Goal: Task Accomplishment & Management: Use online tool/utility

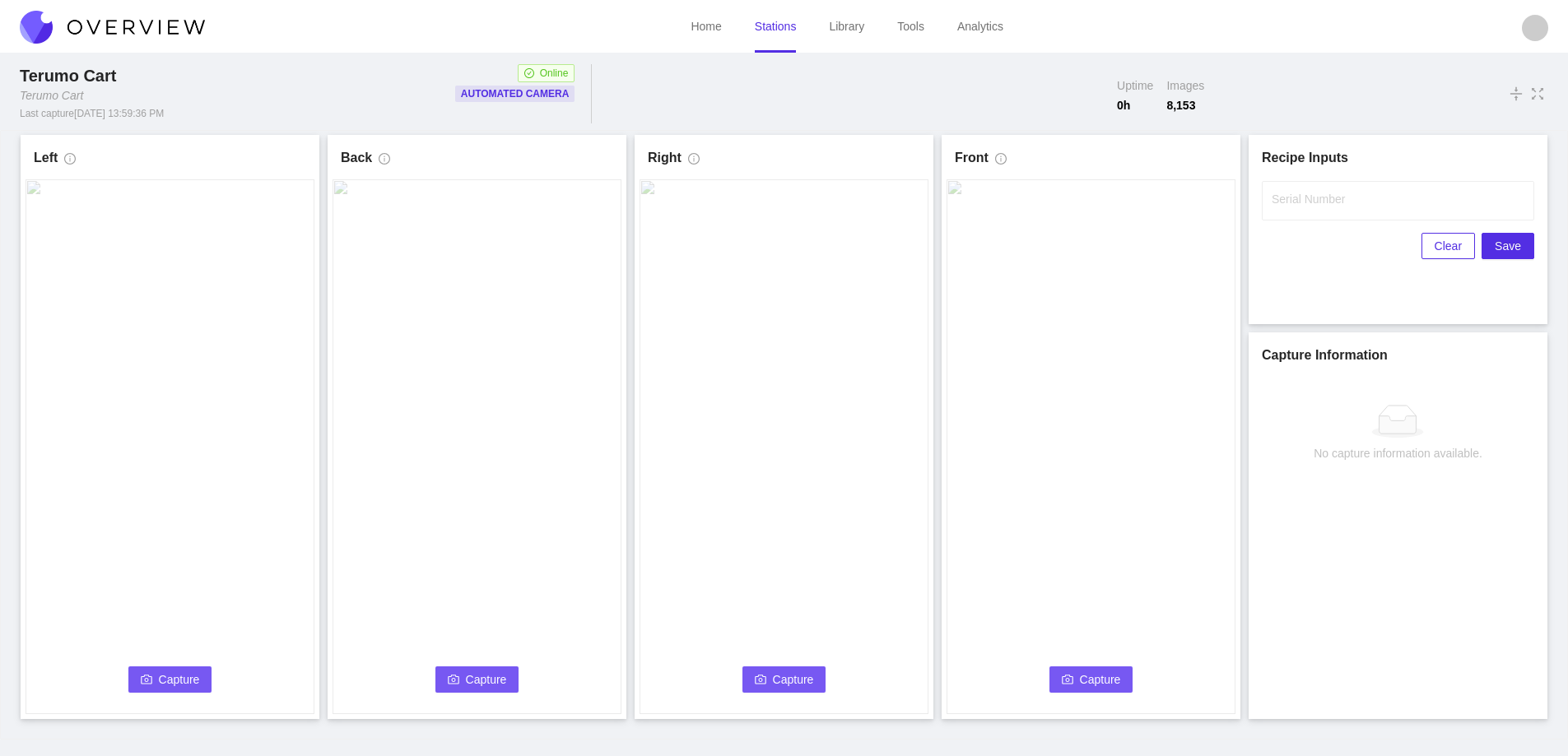
click at [169, 671] on span "Capture" at bounding box center [179, 679] width 41 height 19
click at [1307, 212] on input "Serial Number" at bounding box center [1398, 200] width 273 height 40
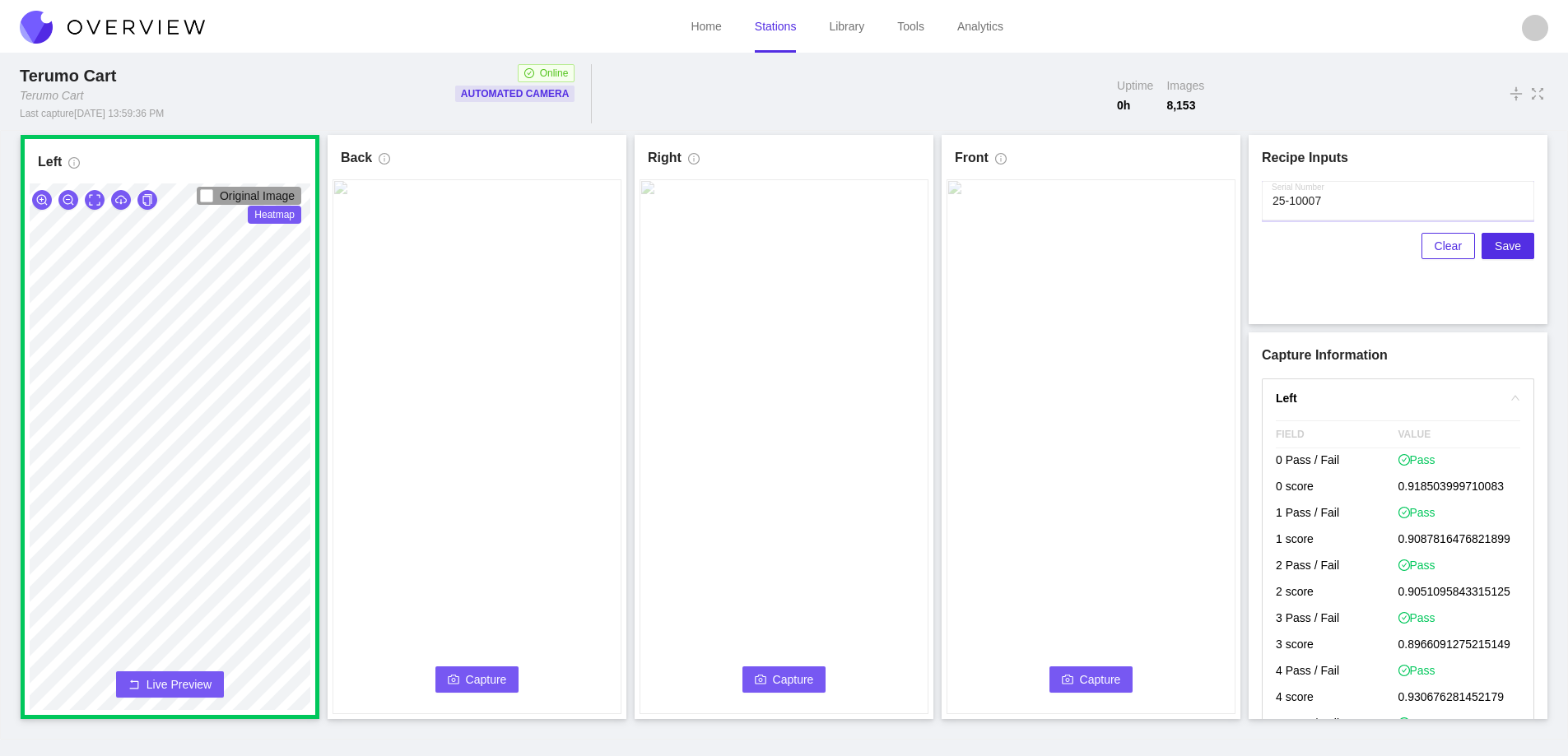
type input "25-10007"
click at [468, 672] on span "Capture" at bounding box center [486, 679] width 41 height 19
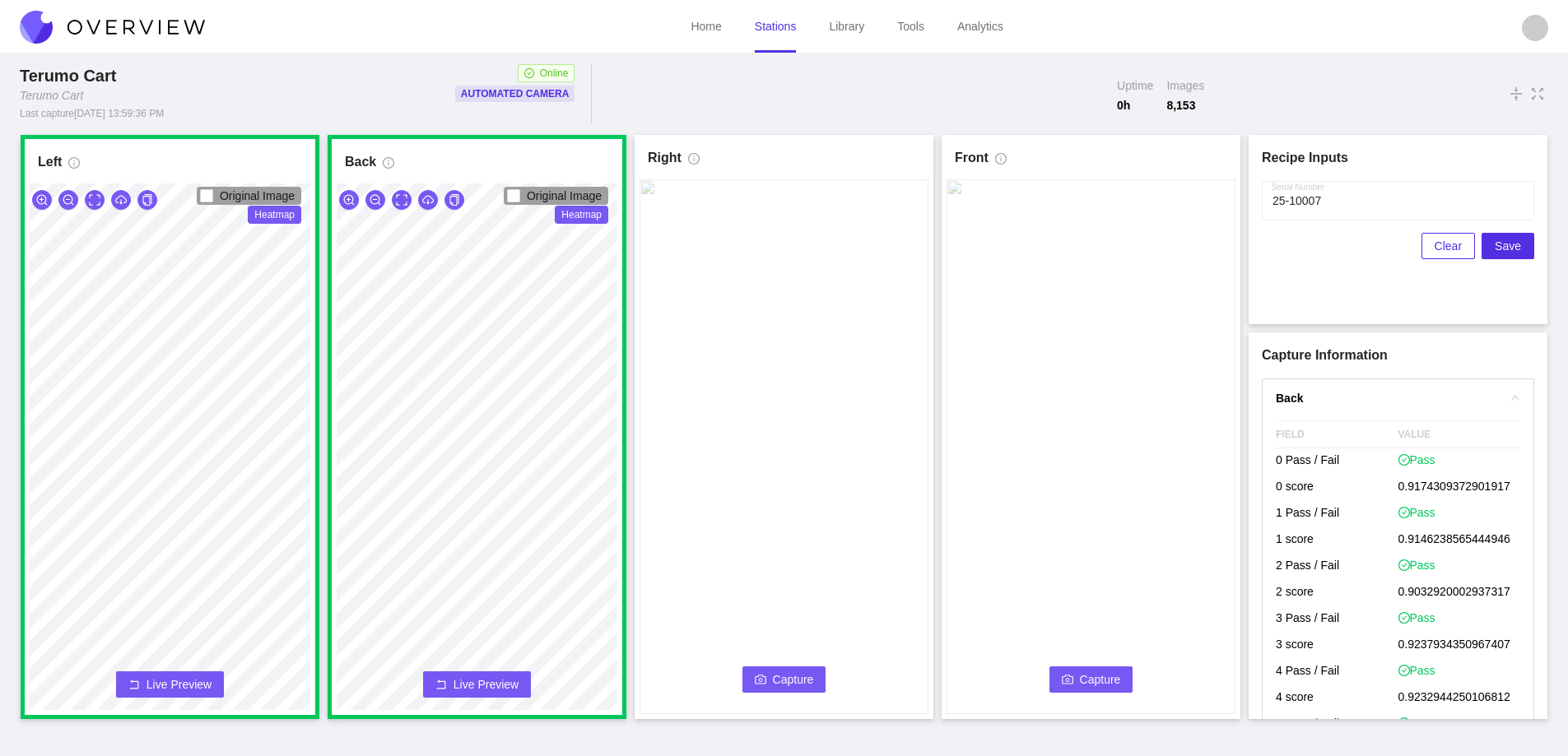
click at [772, 677] on button "Capture" at bounding box center [784, 680] width 84 height 26
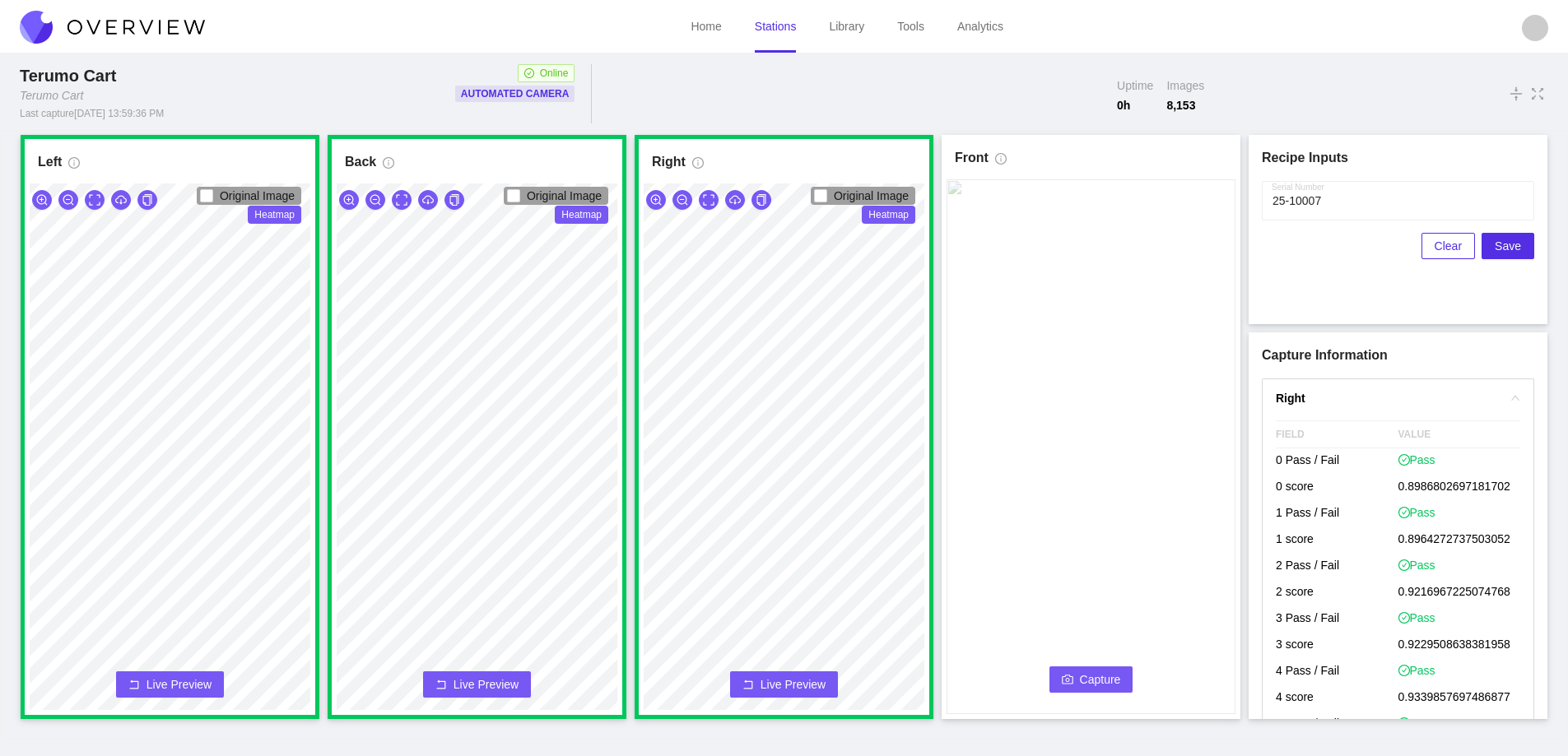
click at [1078, 685] on button "Capture" at bounding box center [1091, 680] width 84 height 26
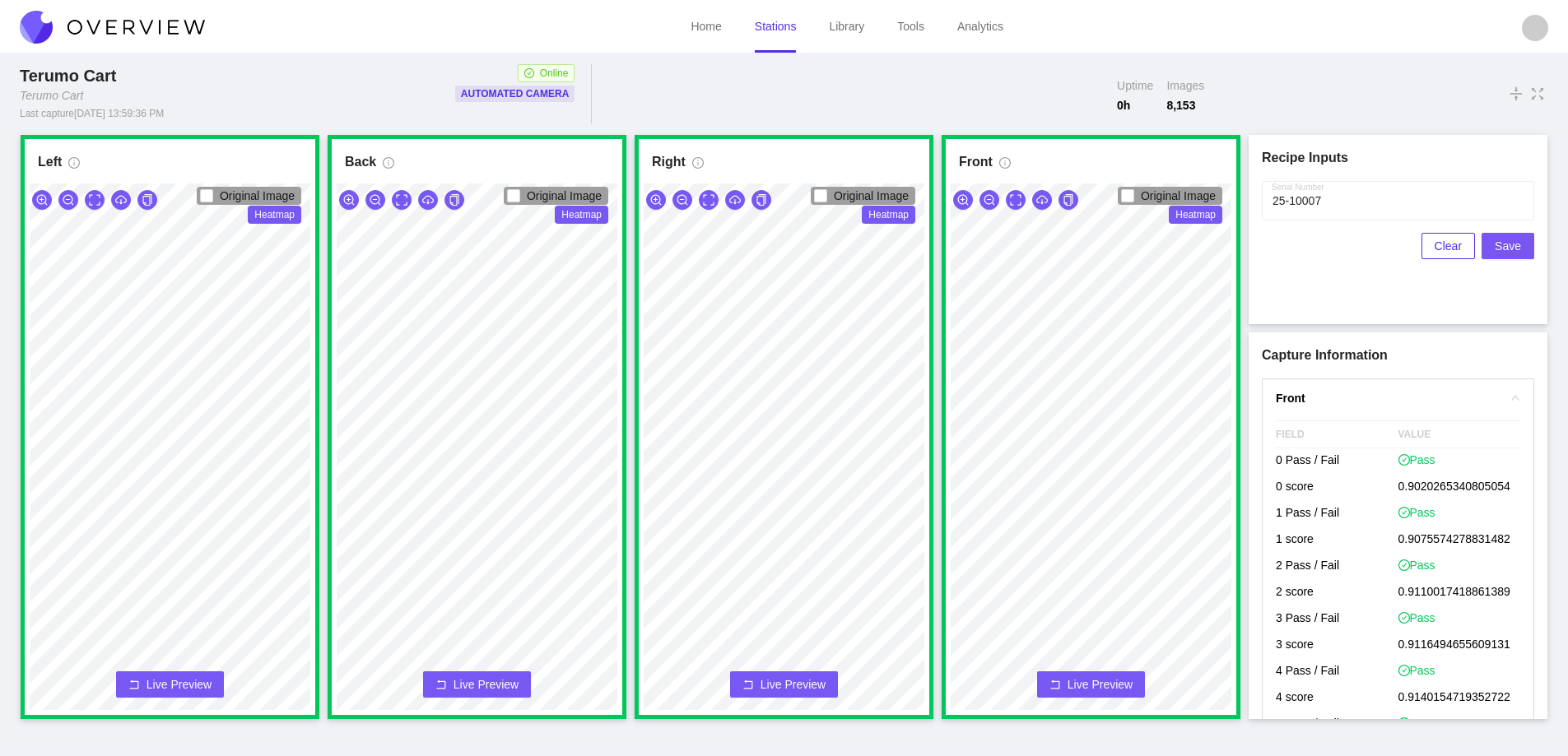
click at [1511, 248] on span "Save" at bounding box center [1508, 246] width 26 height 19
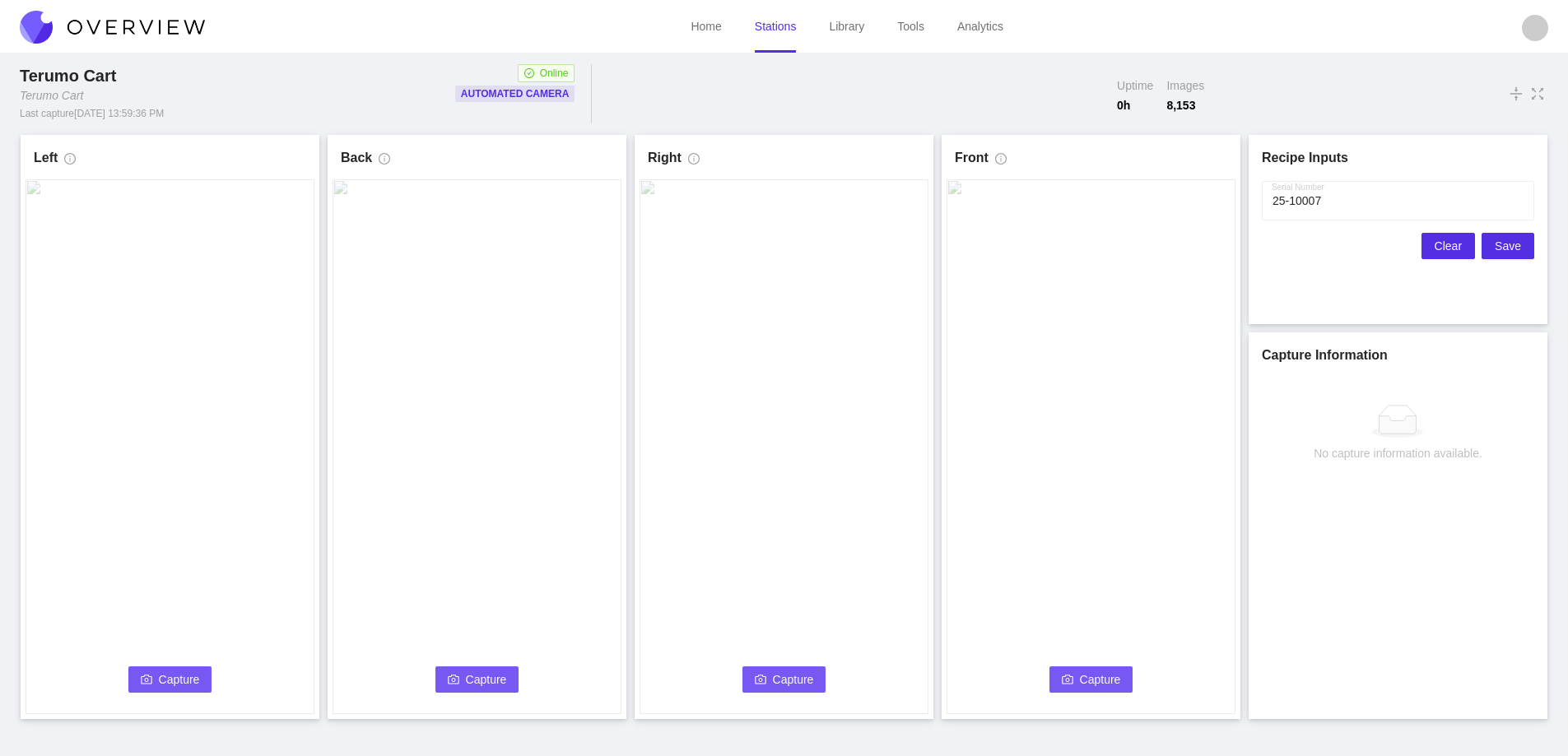
click at [1441, 245] on span "Clear" at bounding box center [1448, 246] width 27 height 19
